Goal: Communication & Community: Answer question/provide support

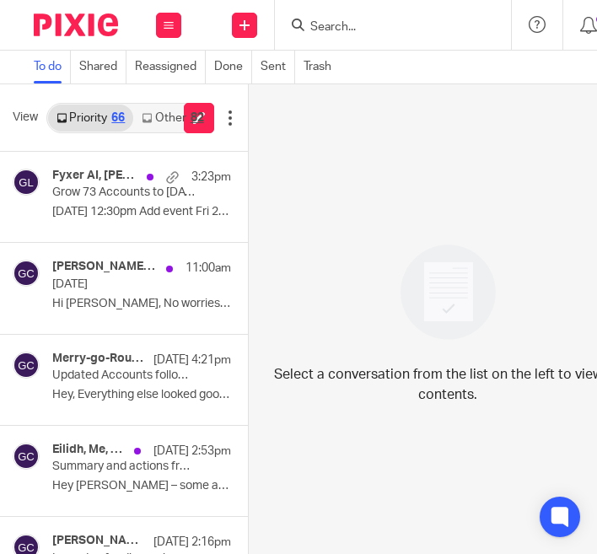
click at [151, 121] on icon at bounding box center [147, 118] width 10 height 10
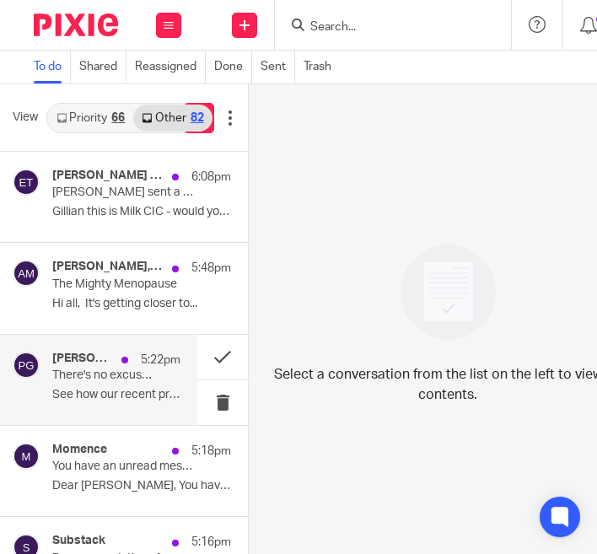
click at [148, 366] on p "5:22pm" at bounding box center [161, 359] width 40 height 17
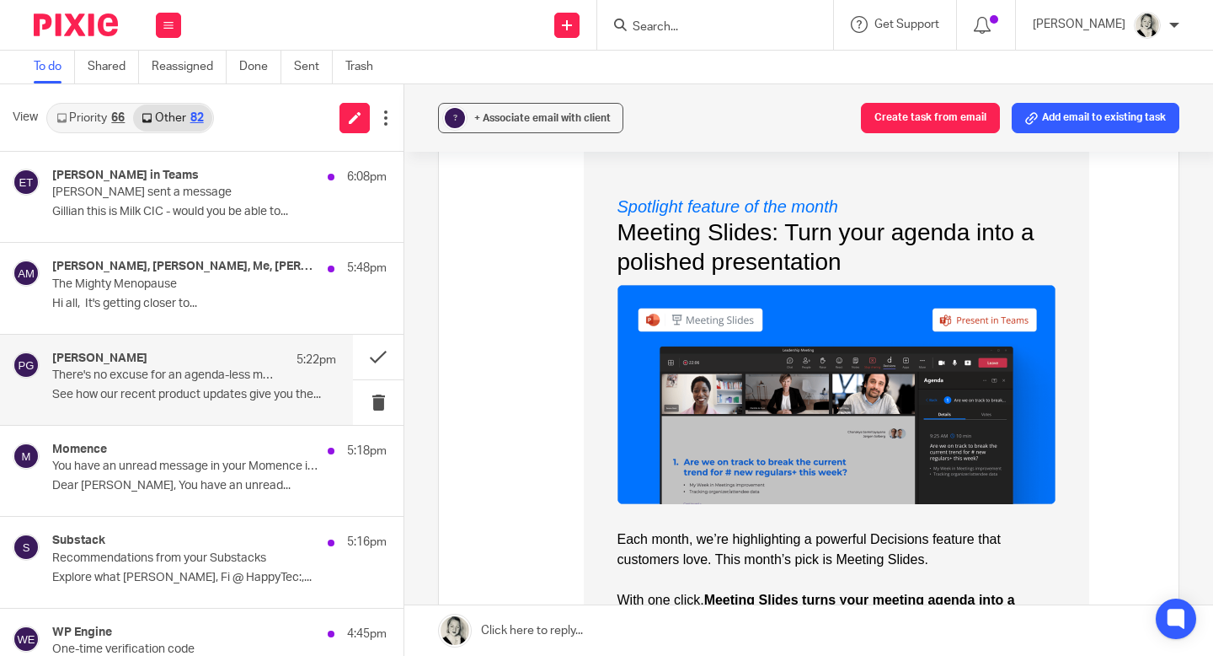
scroll to position [2364, 0]
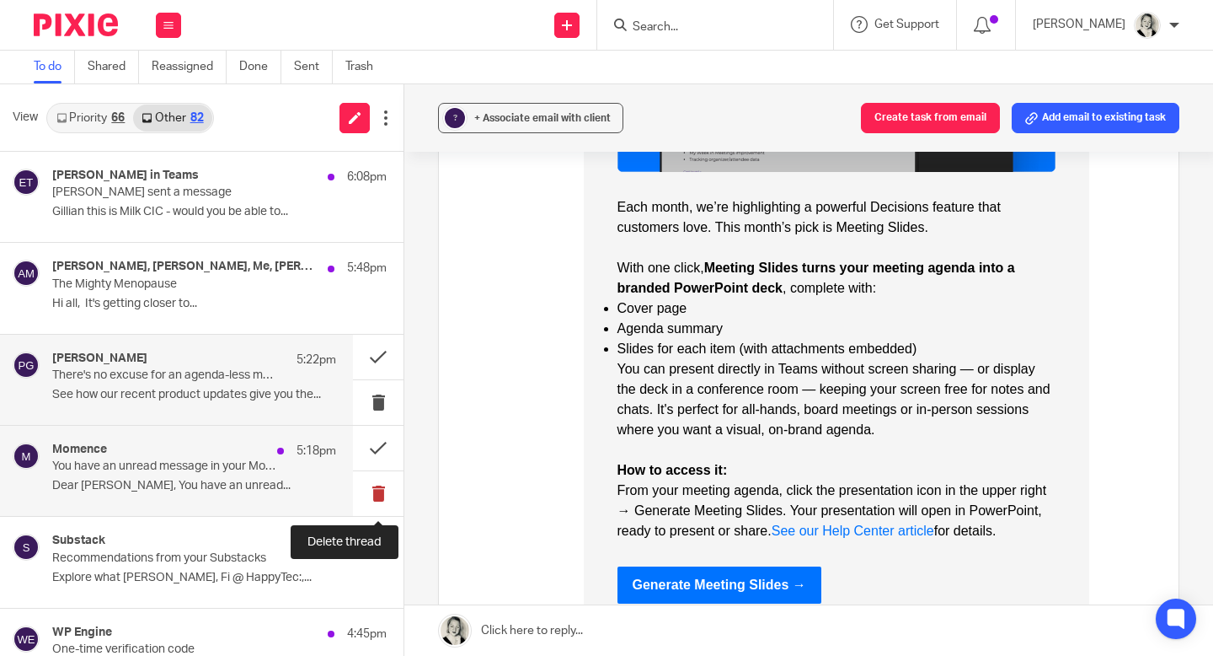
click at [379, 496] on button at bounding box center [378, 493] width 51 height 45
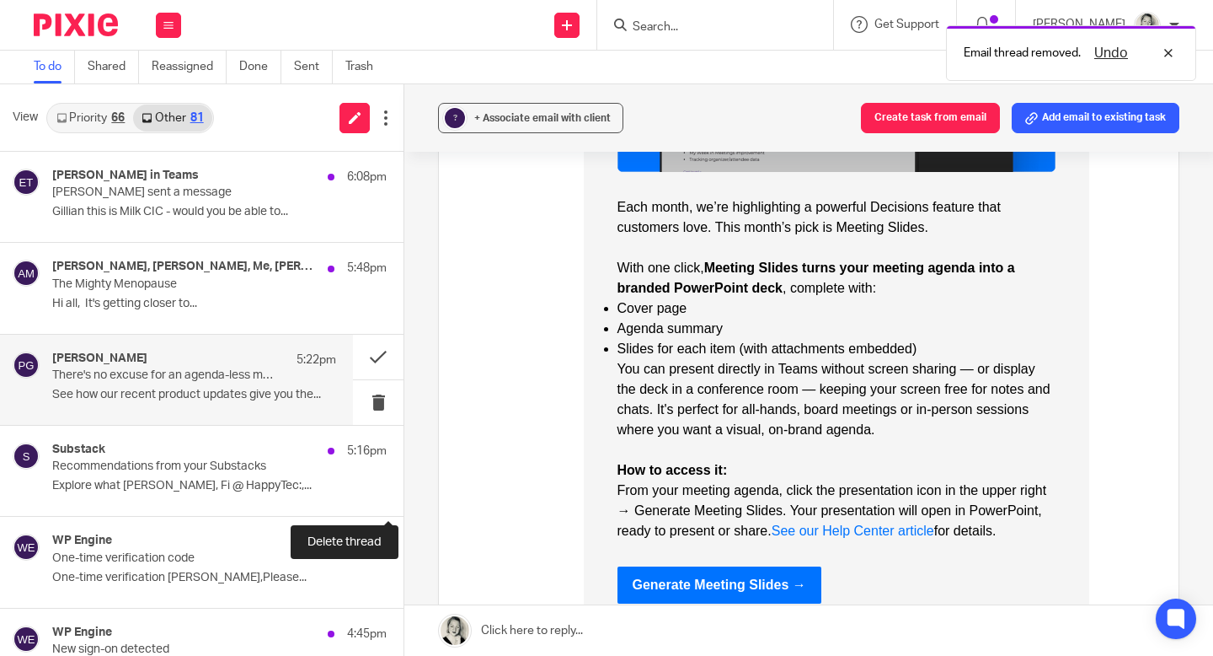
click at [404, 495] on button at bounding box center [410, 493] width 13 height 45
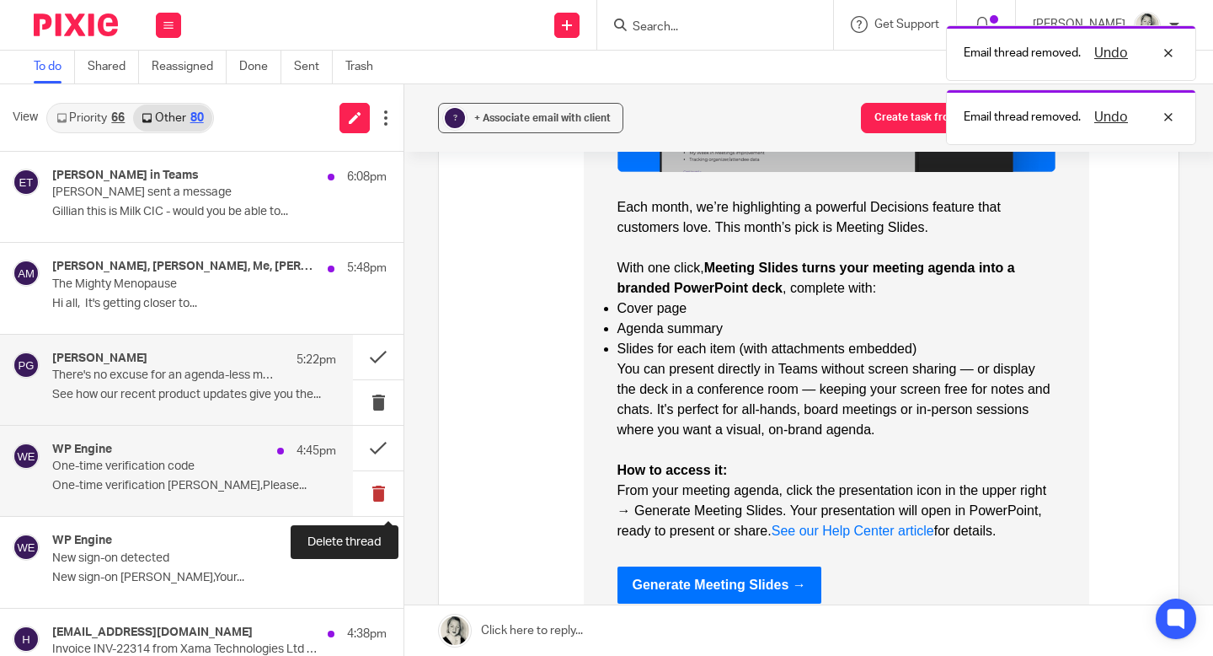
click at [380, 496] on button at bounding box center [378, 493] width 51 height 45
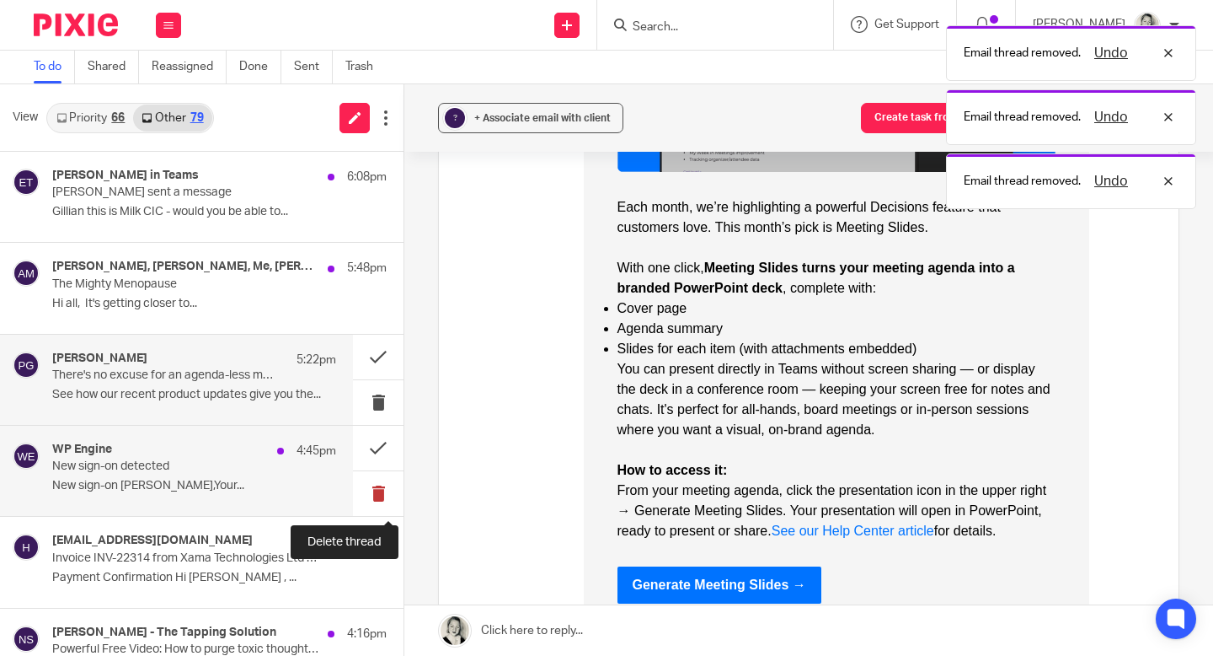
click at [380, 497] on button at bounding box center [378, 493] width 51 height 45
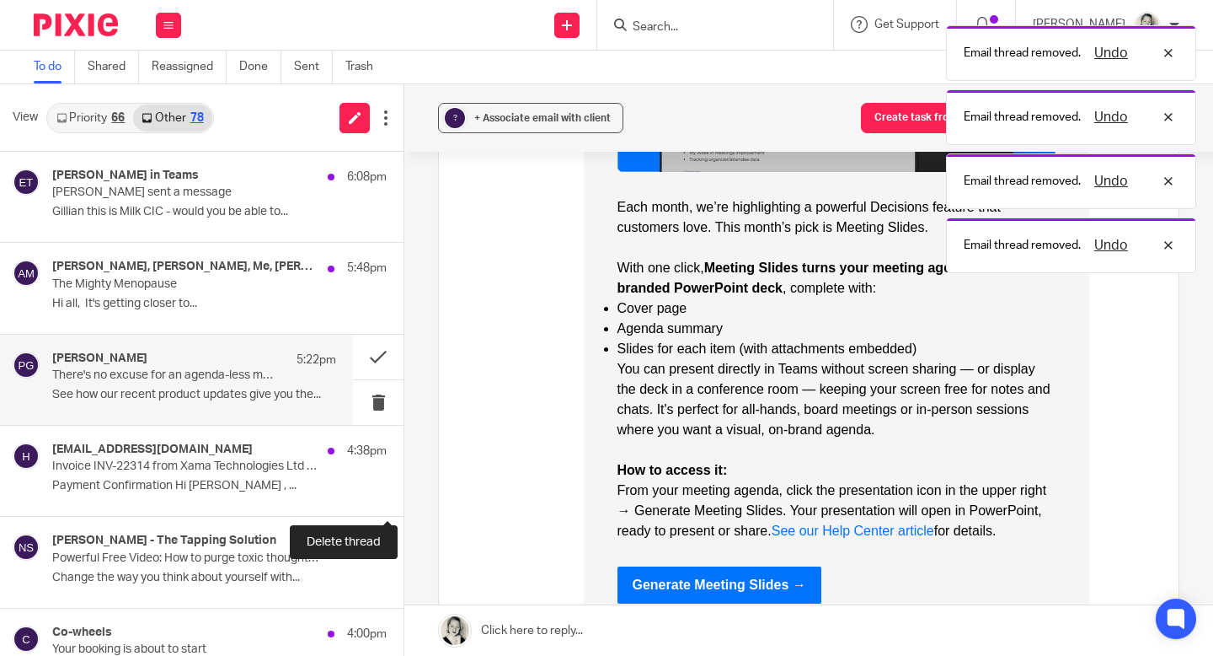
click at [404, 497] on button at bounding box center [410, 493] width 13 height 45
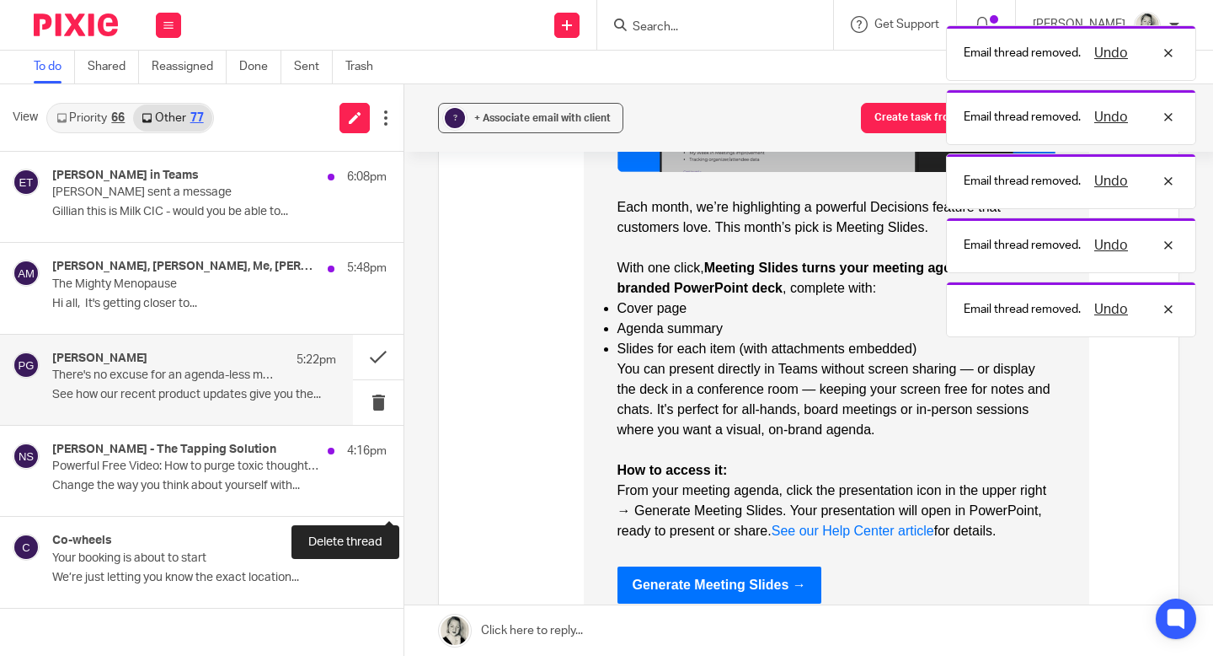
click at [404, 497] on button at bounding box center [410, 493] width 13 height 45
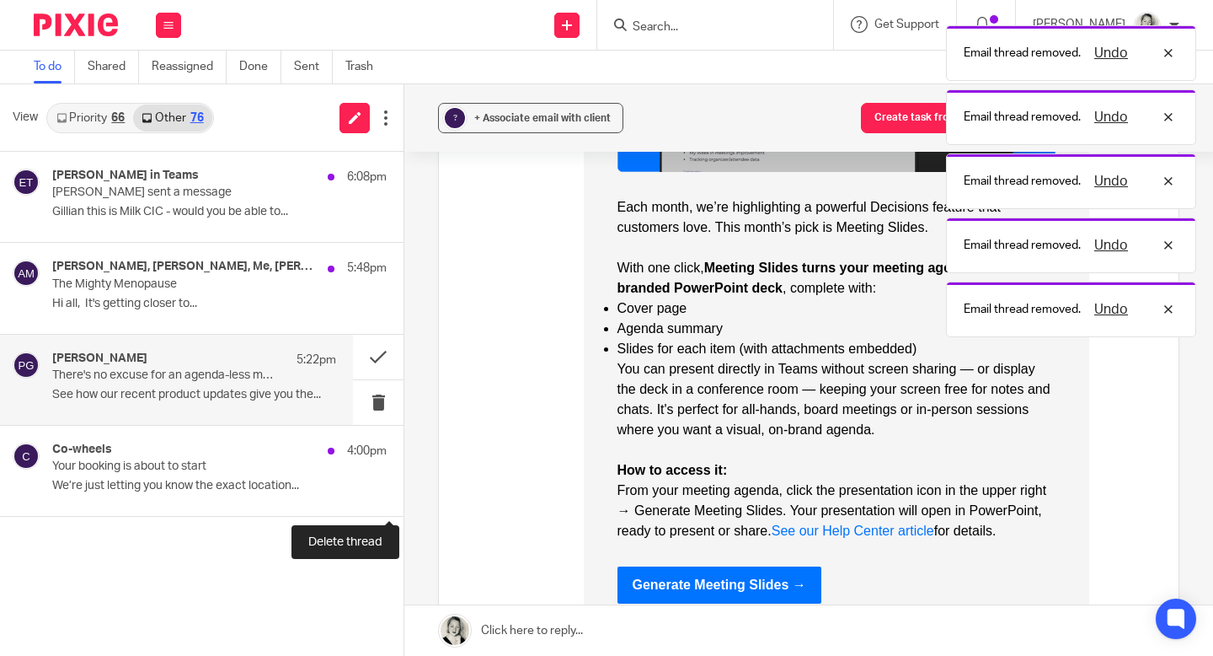
click at [404, 497] on button at bounding box center [410, 493] width 13 height 45
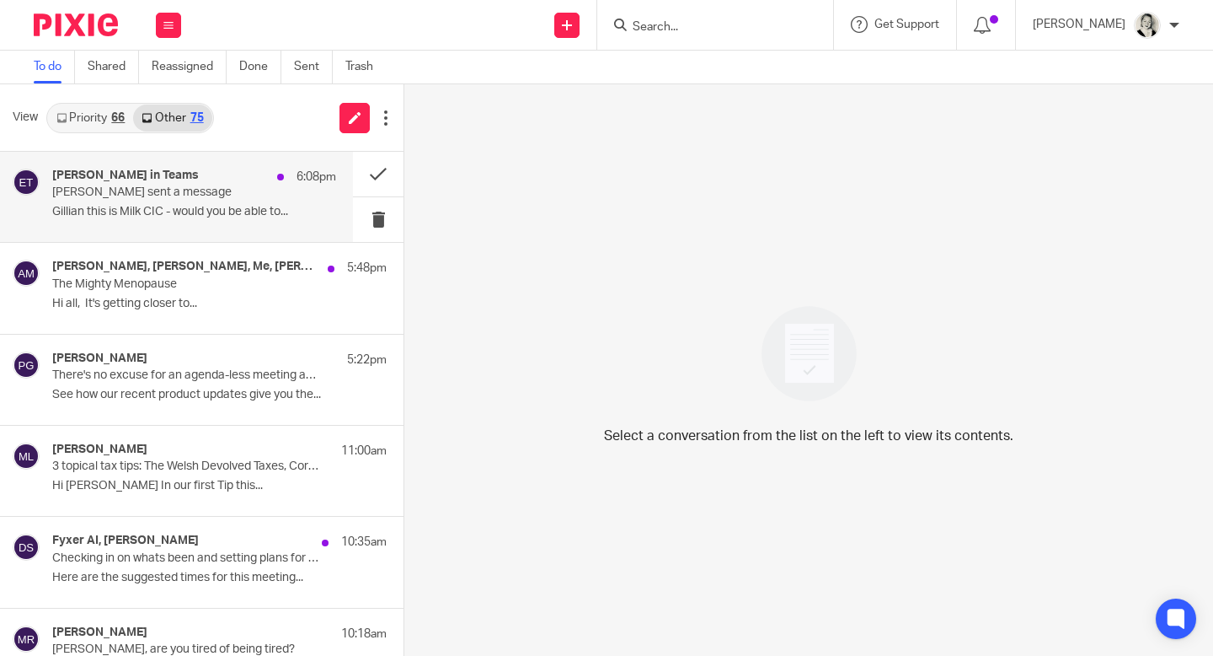
click at [128, 179] on h4 "[PERSON_NAME] in Teams" at bounding box center [125, 176] width 147 height 14
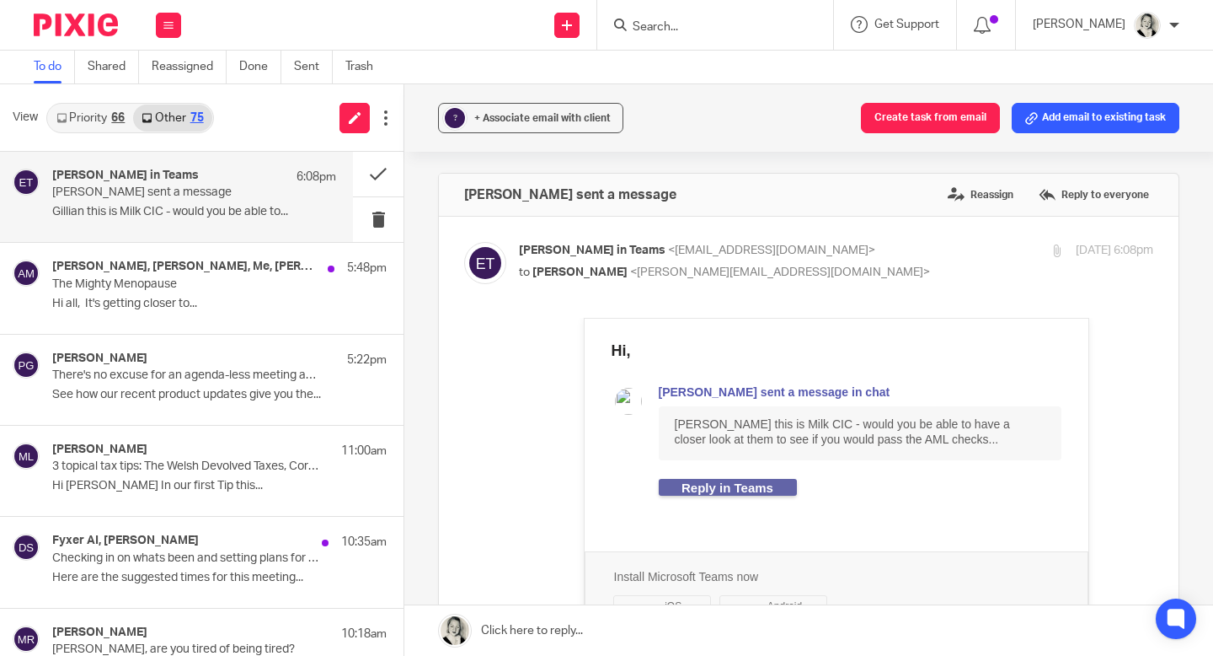
click at [688, 485] on link "Reply in Teams" at bounding box center [728, 487] width 92 height 14
click at [395, 167] on button at bounding box center [378, 174] width 51 height 45
click at [385, 167] on button at bounding box center [378, 174] width 51 height 45
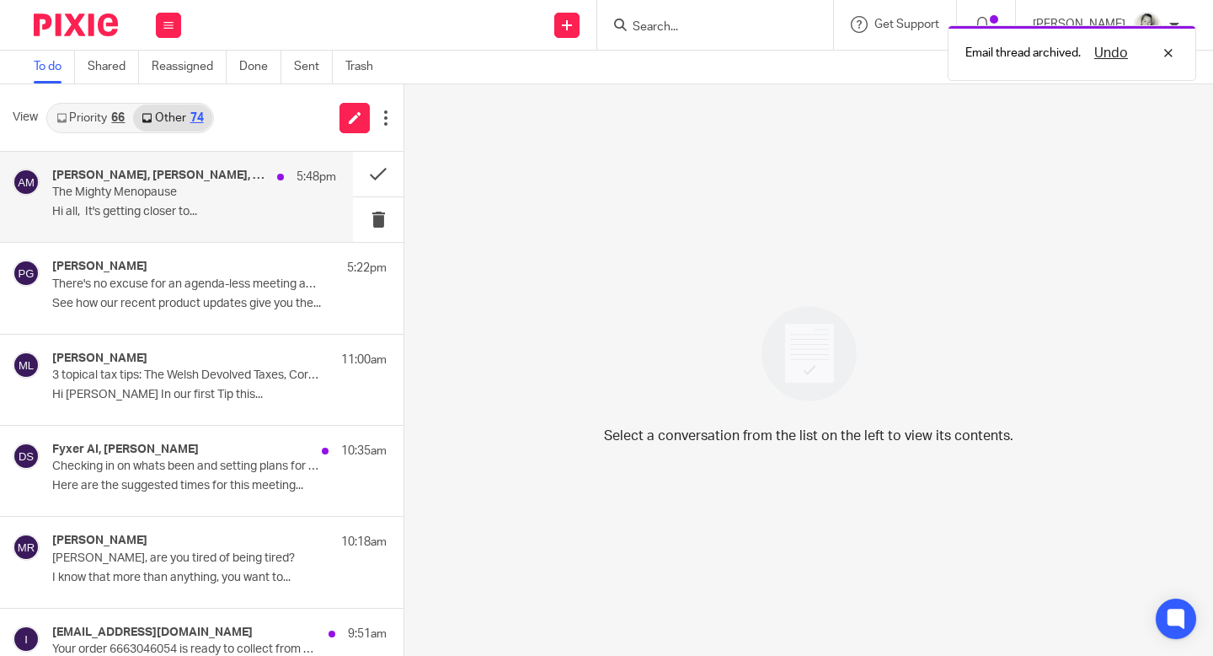
click at [260, 185] on p "The Mighty Menopause" at bounding box center [166, 192] width 228 height 14
